Goal: Check status: Check status

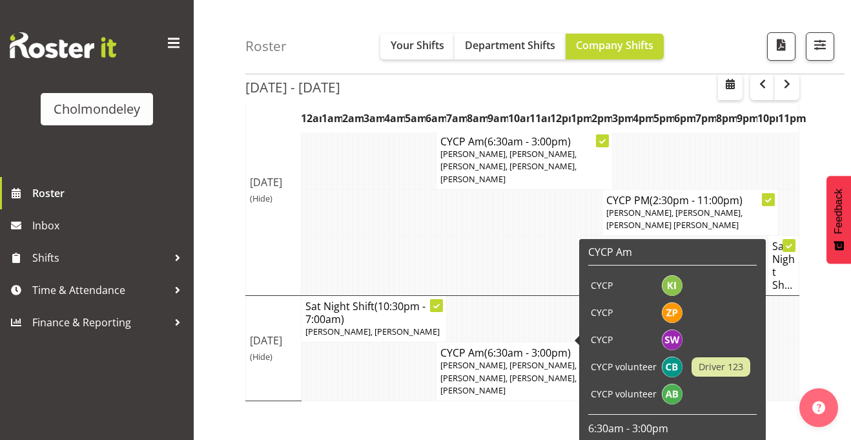
scroll to position [244, 0]
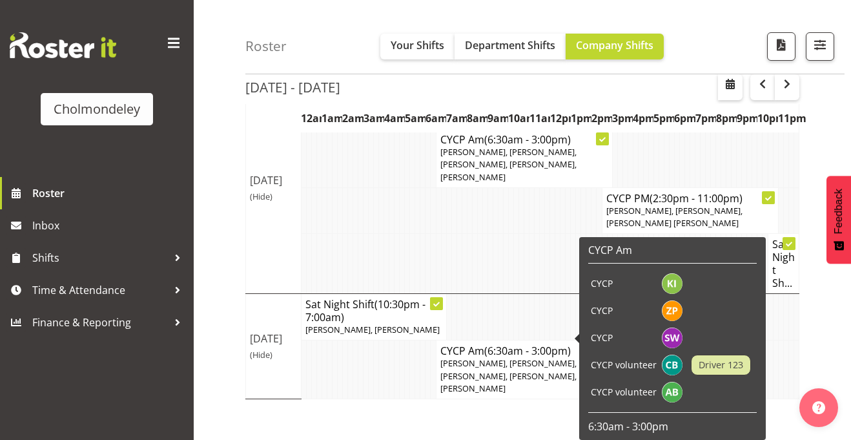
click at [543, 357] on span "[PERSON_NAME], [PERSON_NAME], [PERSON_NAME], [PERSON_NAME], [PERSON_NAME]" at bounding box center [508, 375] width 136 height 36
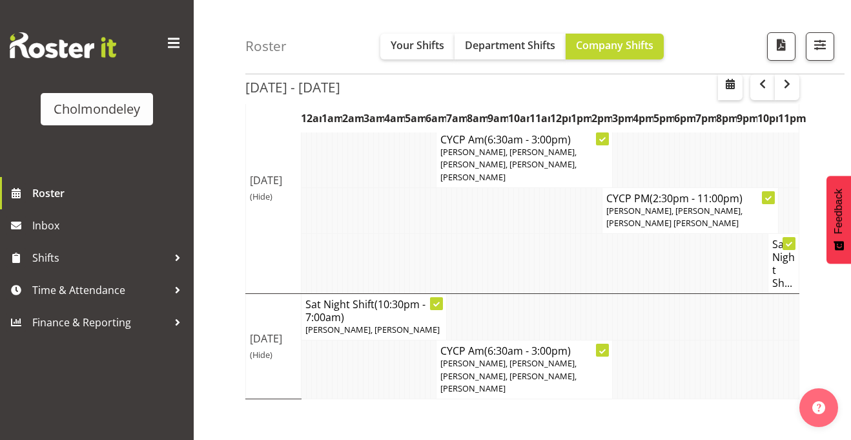
scroll to position [199, 0]
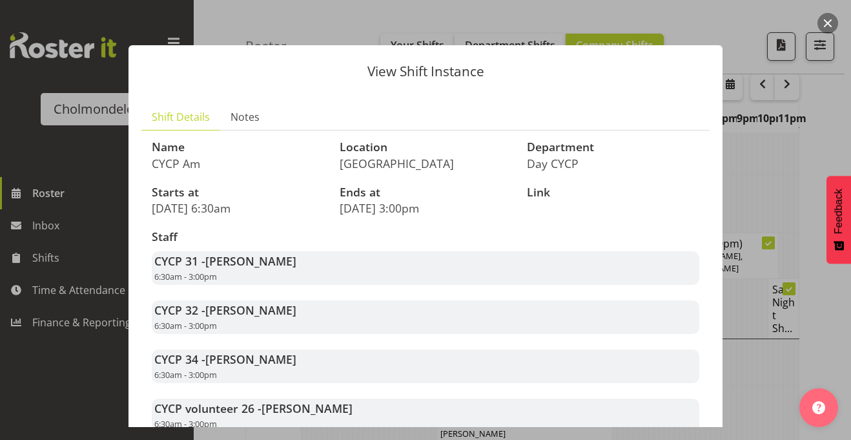
click at [744, 169] on div at bounding box center [425, 220] width 851 height 440
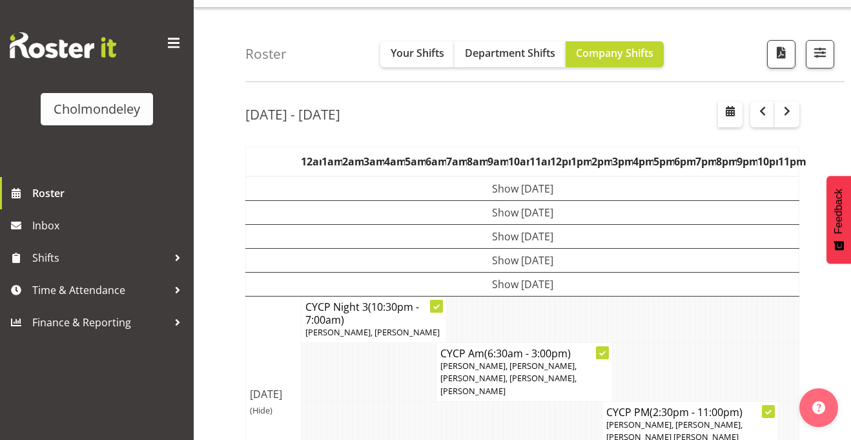
scroll to position [27, 0]
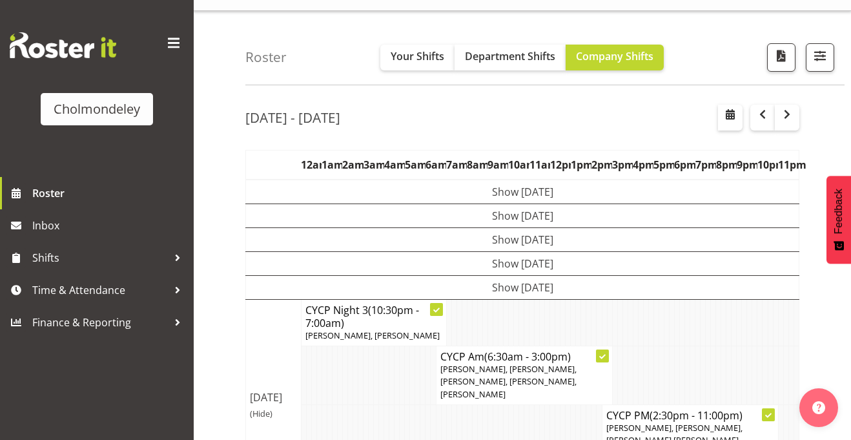
click at [562, 290] on td "Show [DATE]" at bounding box center [522, 288] width 553 height 24
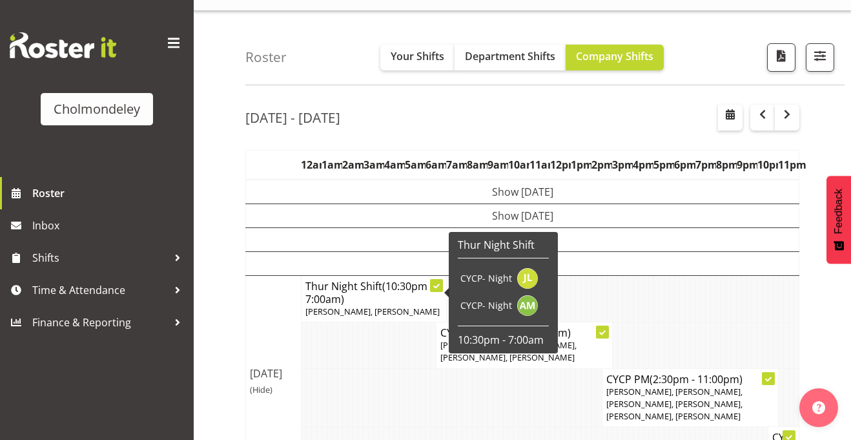
click at [369, 376] on td at bounding box center [371, 397] width 5 height 59
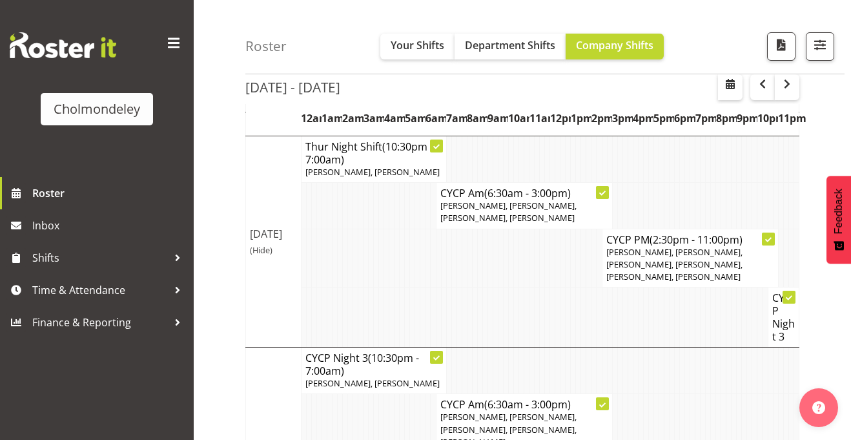
scroll to position [173, 0]
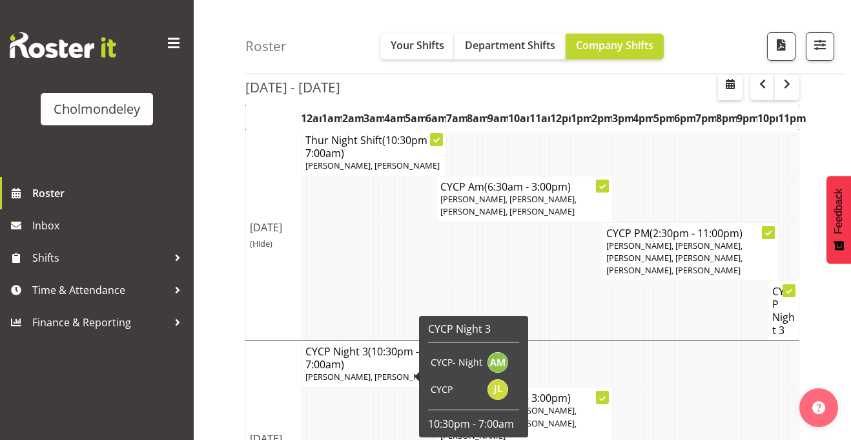
click at [227, 359] on div "Roster Your Shifts Department Shifts Company Shifts All Locations Clear Cholmon…" at bounding box center [522, 266] width 657 height 802
click at [345, 409] on td at bounding box center [344, 416] width 5 height 59
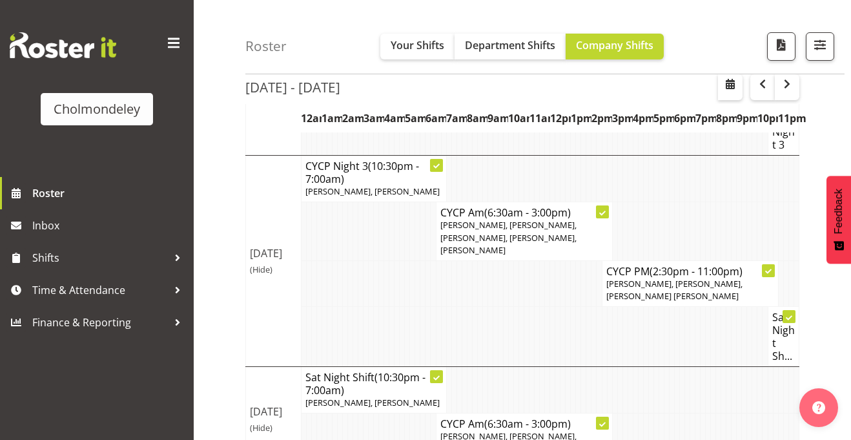
scroll to position [376, 0]
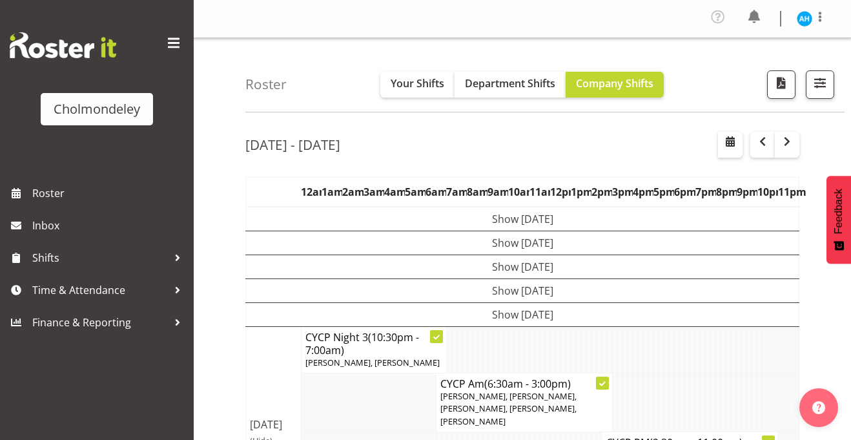
scroll to position [199, 0]
